Goal: Find contact information: Find contact information

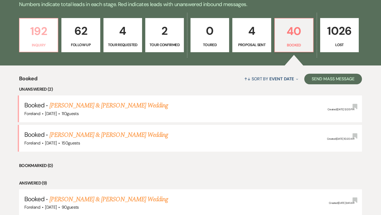
scroll to position [150, 0]
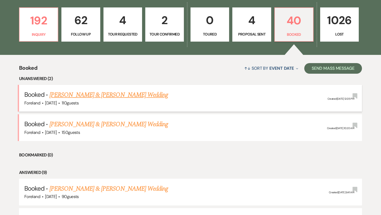
click at [88, 98] on h5 "Booked · [PERSON_NAME] & [PERSON_NAME] Wedding" at bounding box center [190, 95] width 332 height 10
click at [93, 94] on link "[PERSON_NAME] & [PERSON_NAME] Wedding" at bounding box center [108, 95] width 119 height 10
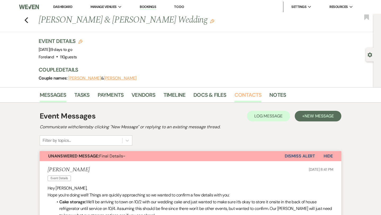
click at [253, 94] on link "Contacts" at bounding box center [248, 97] width 27 height 12
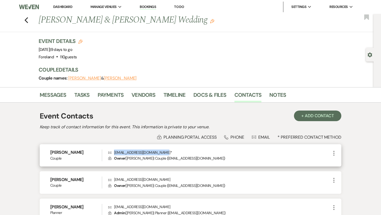
drag, startPoint x: 165, startPoint y: 152, endPoint x: 115, endPoint y: 152, distance: 50.3
click at [115, 152] on p "Envelope [EMAIL_ADDRESS][DOMAIN_NAME] *" at bounding box center [219, 152] width 223 height 6
copy p "[EMAIL_ADDRESS][DOMAIN_NAME]"
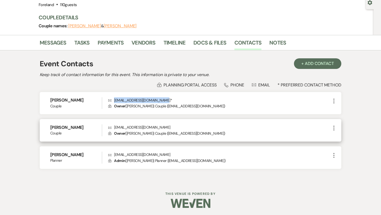
scroll to position [52, 0]
drag, startPoint x: 156, startPoint y: 126, endPoint x: 113, endPoint y: 126, distance: 42.4
click at [113, 126] on p "Envelope [EMAIL_ADDRESS][DOMAIN_NAME]" at bounding box center [219, 127] width 223 height 6
copy p "[EMAIL_ADDRESS][DOMAIN_NAME]"
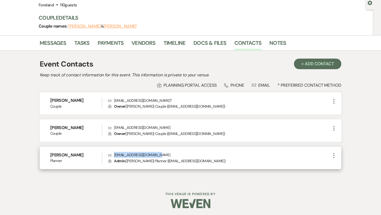
drag, startPoint x: 158, startPoint y: 153, endPoint x: 114, endPoint y: 155, distance: 44.5
click at [114, 155] on p "[PERSON_NAME] [PERSON_NAME][EMAIL_ADDRESS][DOMAIN_NAME]" at bounding box center [219, 155] width 223 height 6
copy p "[EMAIL_ADDRESS][DOMAIN_NAME]"
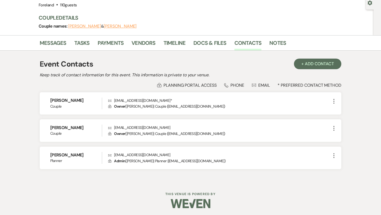
click at [110, 82] on div "Event Contacts + Add Contact Keep track of contact information for this event. …" at bounding box center [191, 116] width 302 height 120
